Goal: Task Accomplishment & Management: Use online tool/utility

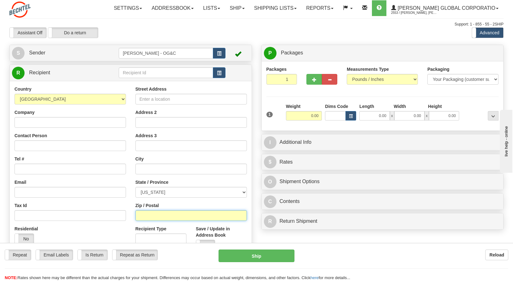
click at [164, 218] on input "Zip / Postal" at bounding box center [190, 215] width 111 height 11
type input "89425"
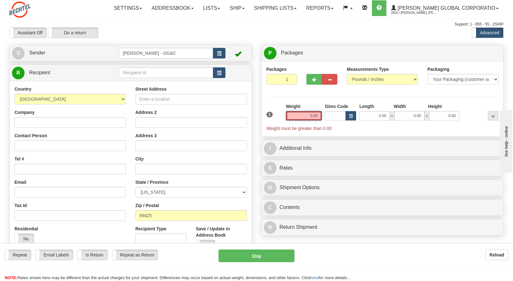
drag, startPoint x: 308, startPoint y: 115, endPoint x: 321, endPoint y: 116, distance: 13.2
click at [321, 116] on input "0.00" at bounding box center [304, 115] width 36 height 9
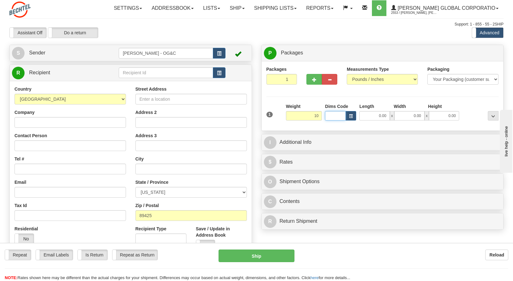
type input "10.00"
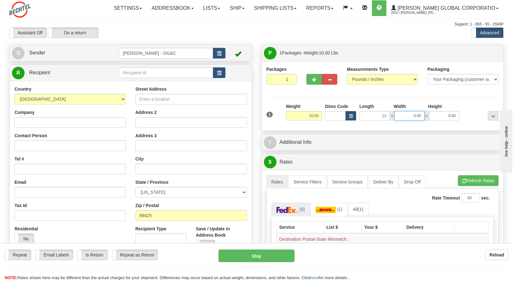
type input "12.00"
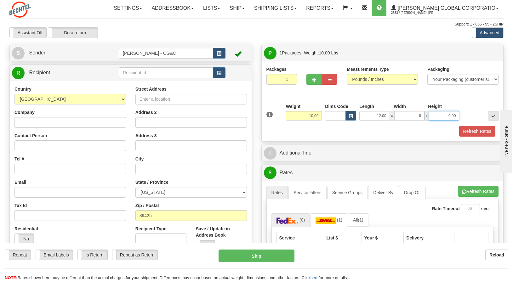
type input "8.00"
click at [471, 132] on button "Refresh Rates" at bounding box center [477, 131] width 36 height 11
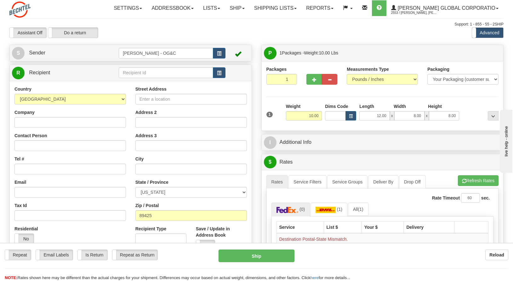
scroll to position [31, 0]
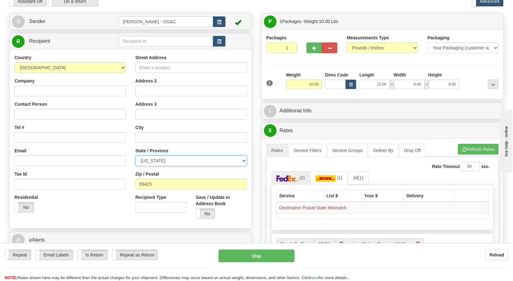
click at [186, 159] on select "[US_STATE] [US_STATE] [US_STATE] [US_STATE] Armed Forces America Armed Forces E…" at bounding box center [190, 161] width 111 height 11
select select "NV"
click at [135, 156] on select "[US_STATE] [US_STATE] [US_STATE] [US_STATE] Armed Forces America Armed Forces E…" at bounding box center [190, 161] width 111 height 11
click at [468, 148] on button "Refresh Rates" at bounding box center [478, 149] width 41 height 11
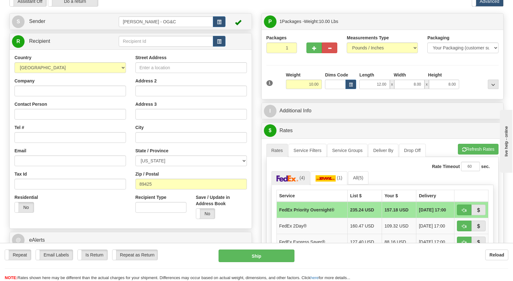
scroll to position [126, 0]
